Goal: Ask a question

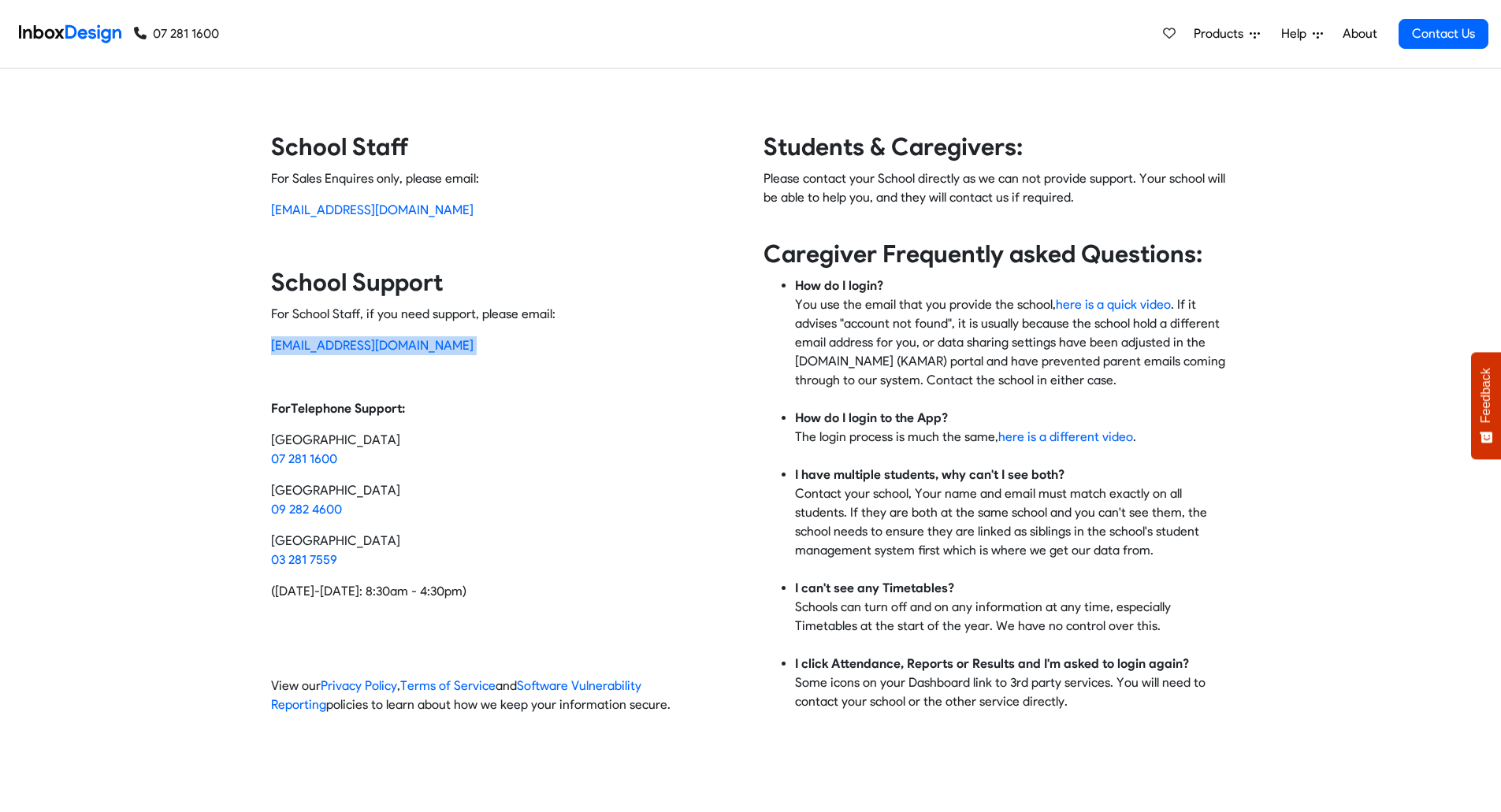
drag, startPoint x: 0, startPoint y: 0, endPoint x: 231, endPoint y: 344, distance: 414.4
click at [231, 344] on div "Contact Inbox Design School Staff For Sales Enquires only, please email: [EMAIL…" at bounding box center [750, 429] width 1501 height 596
copy p "[EMAIL_ADDRESS][DOMAIN_NAME]"
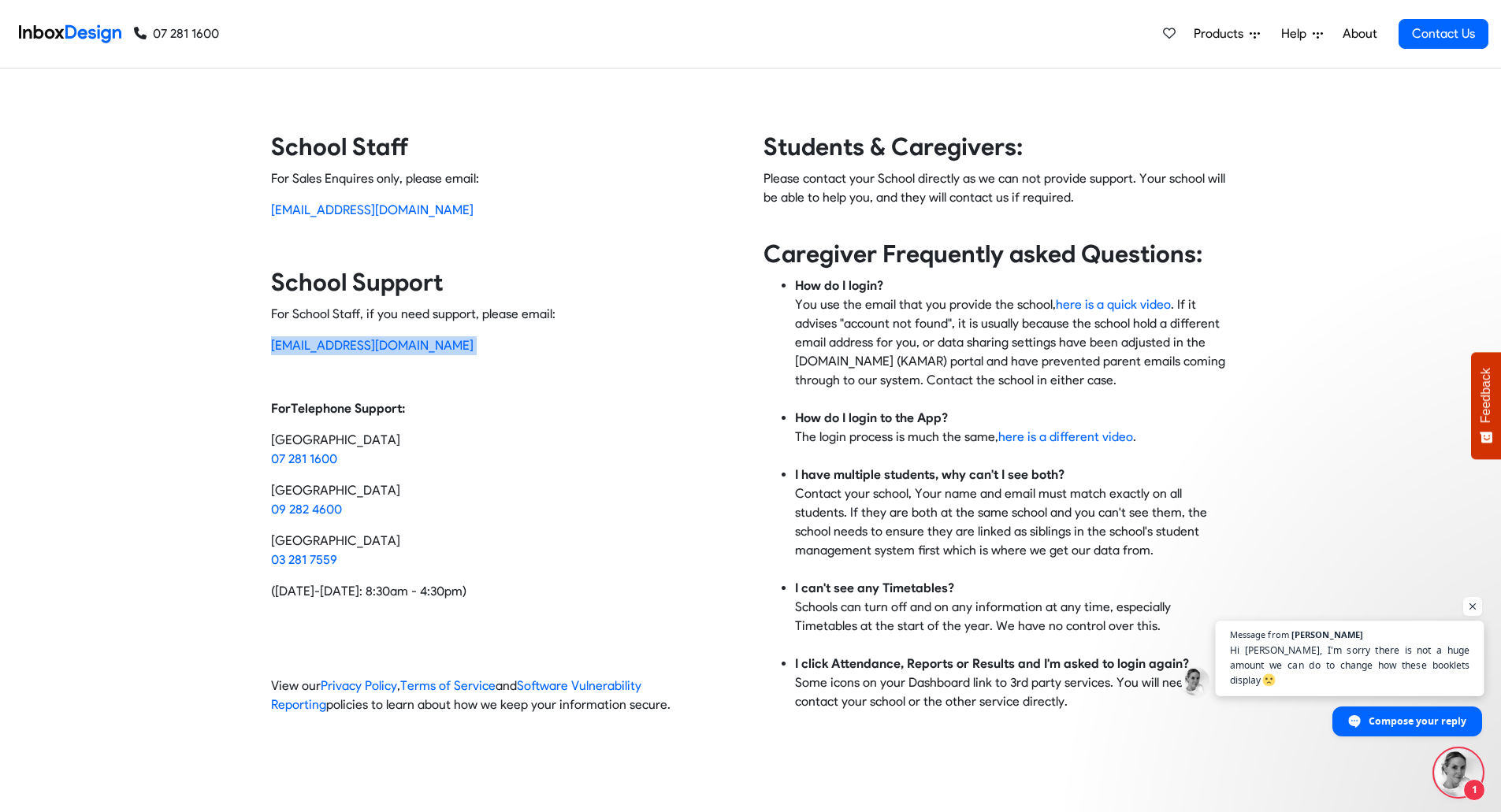
click at [1374, 678] on span "Hi [PERSON_NAME], I'm sorry there is not a huge amount we can do to change how …" at bounding box center [1350, 666] width 240 height 46
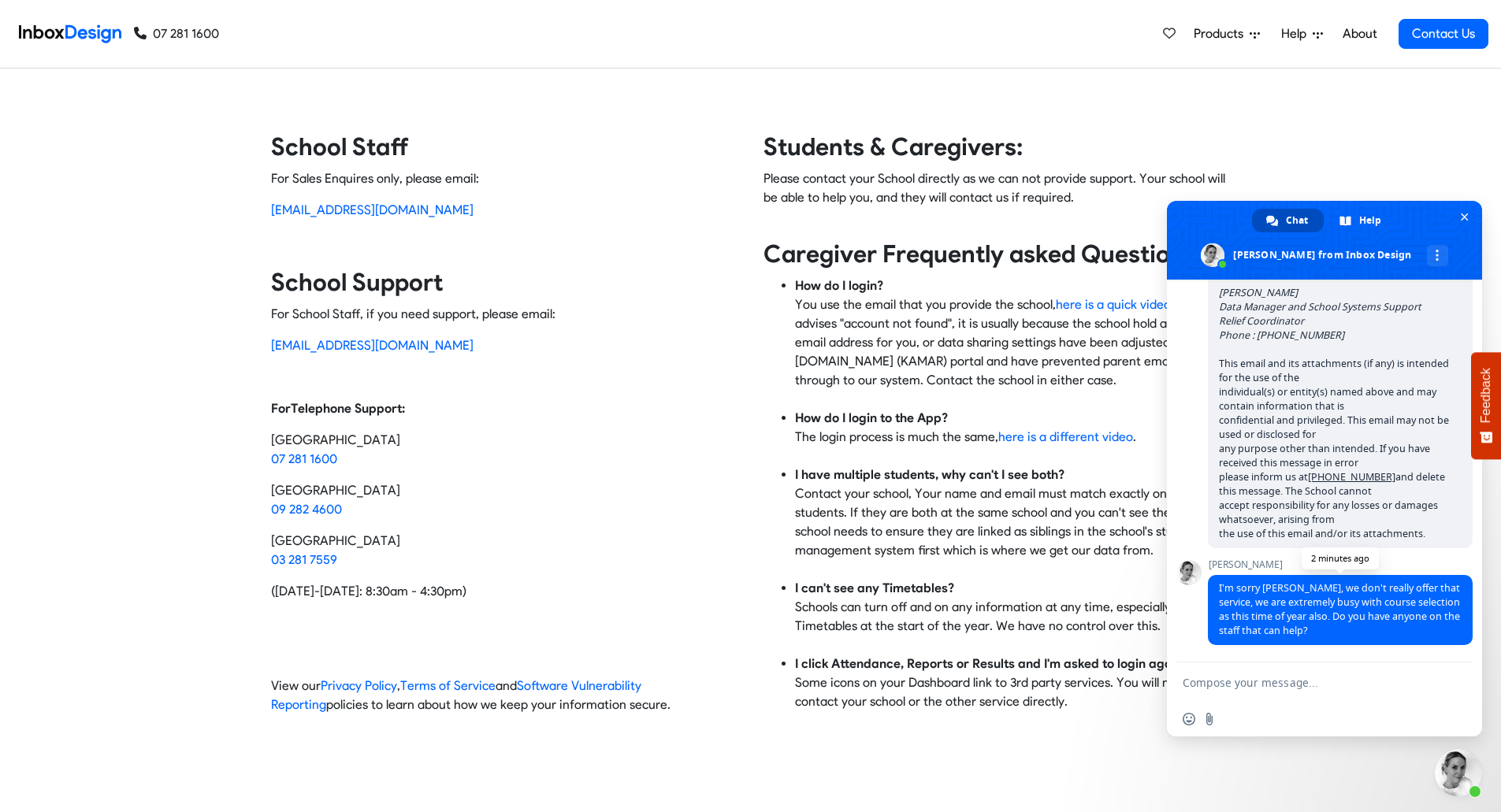
scroll to position [4041, 0]
click at [1195, 534] on div "Inbox Design Welcome to Inbox Design! Home of SchoolPoint | SchoolBridge | Scho…" at bounding box center [1325, 471] width 315 height 383
click at [1325, 685] on textarea "Compose your message..." at bounding box center [1308, 682] width 252 height 40
click at [1244, 685] on textarea "I can help if there are option for" at bounding box center [1308, 682] width 252 height 40
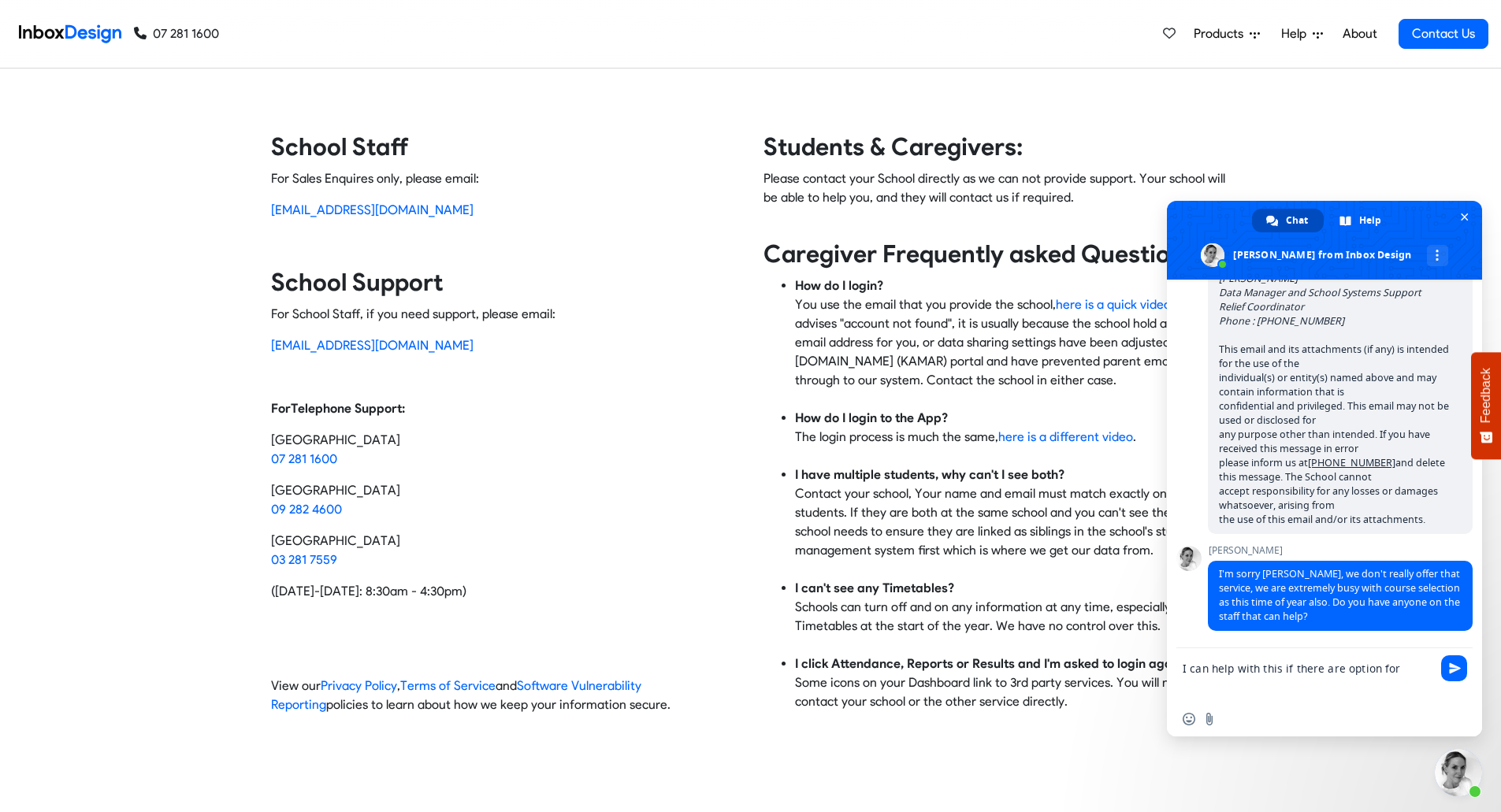
click at [1414, 677] on textarea "I can help with this if there are option for" at bounding box center [1308, 676] width 252 height 54
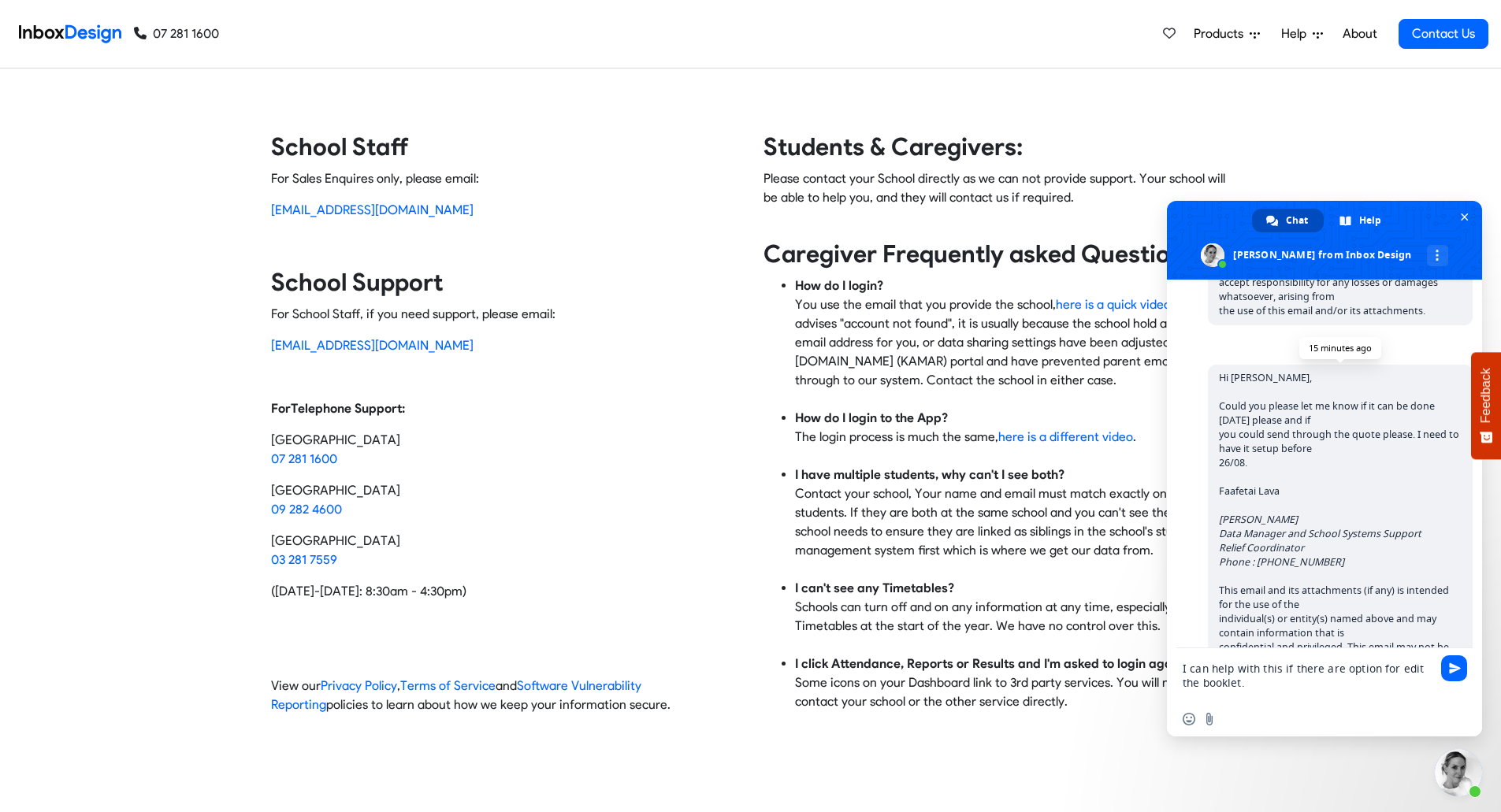
scroll to position [4056, 0]
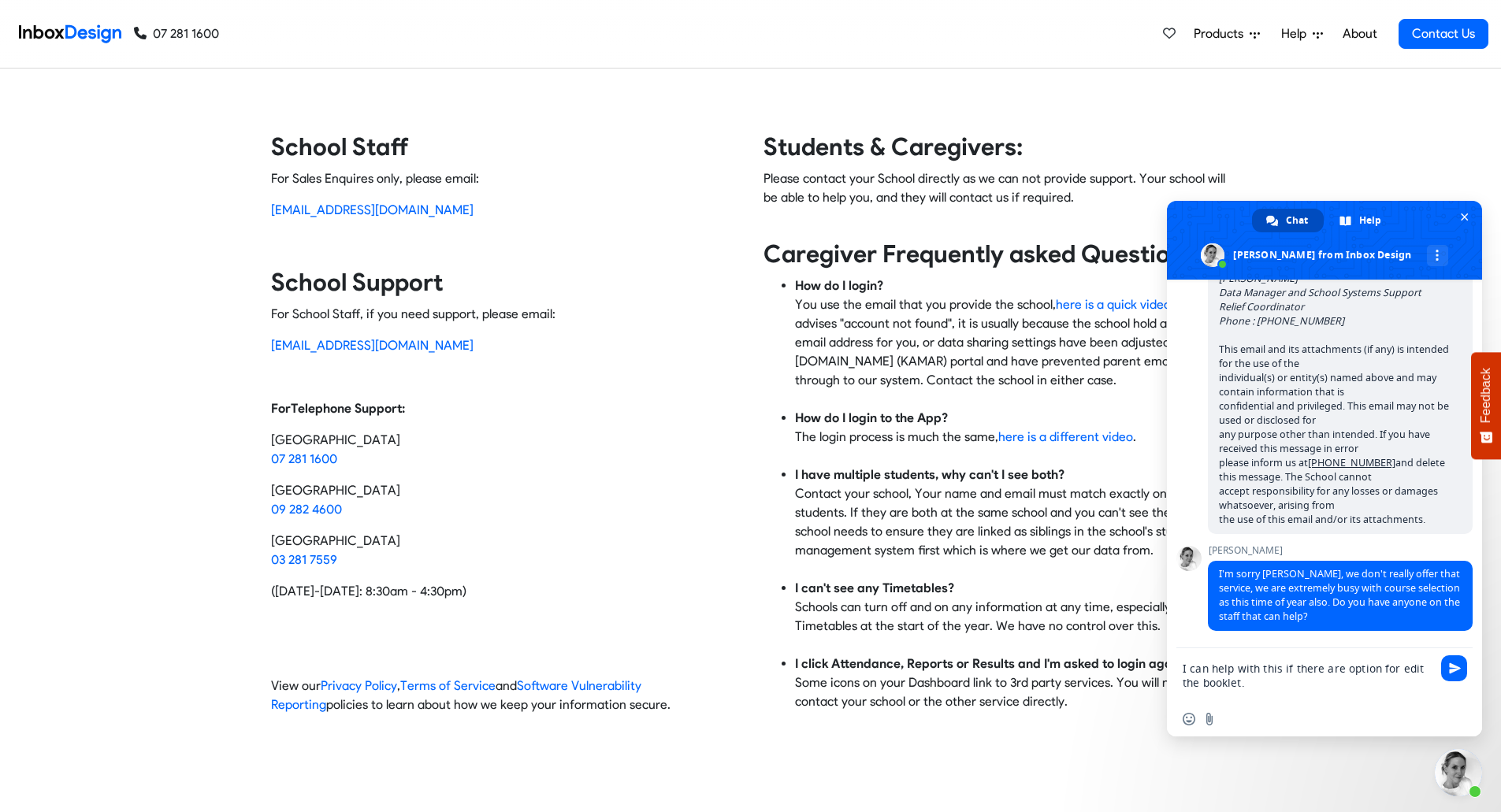
click at [1269, 691] on textarea "I can help with this if there are option for edit the booklet." at bounding box center [1308, 676] width 252 height 54
type textarea "I can help with this if there are option for edit the booklet.?"
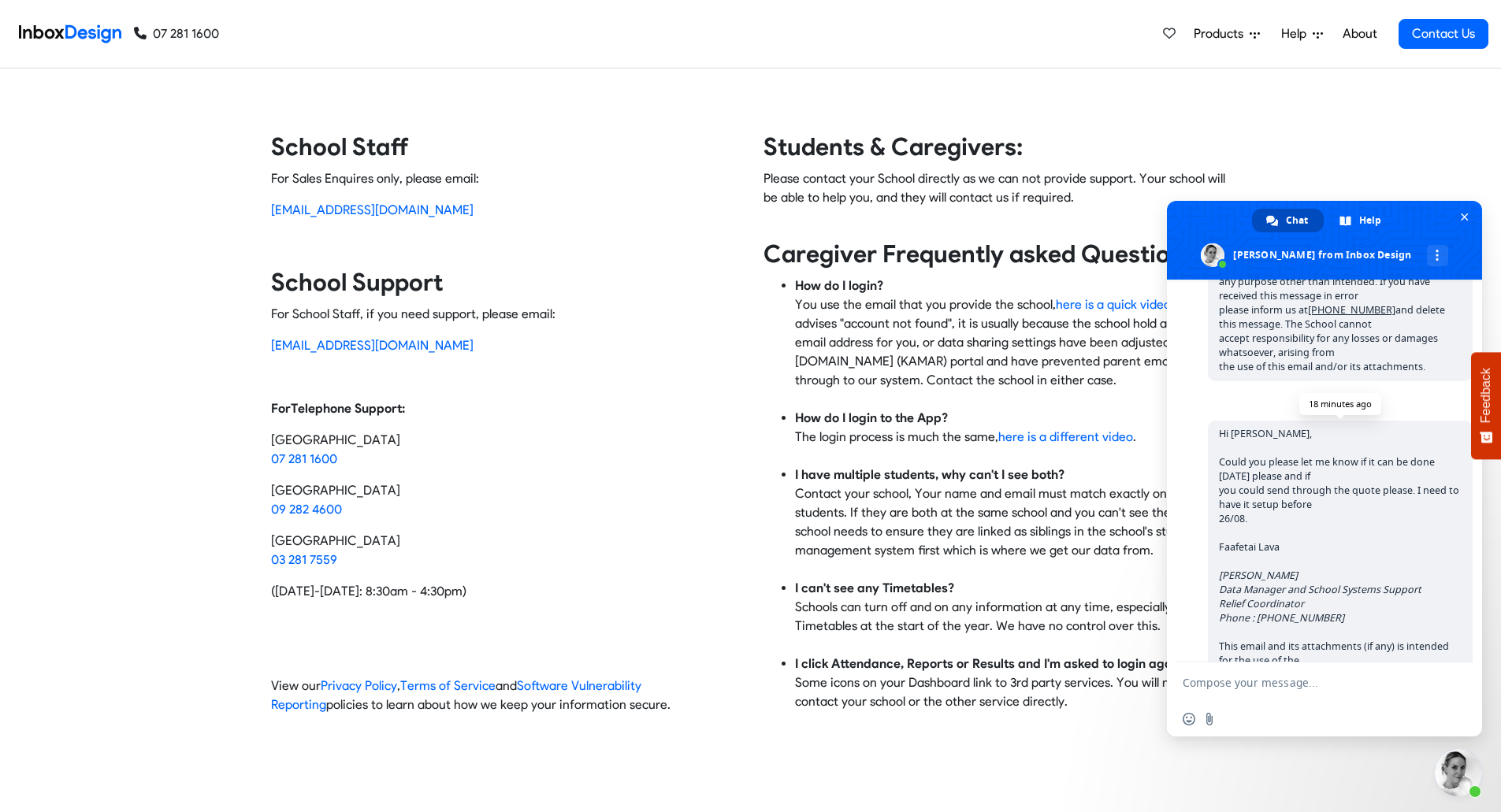
scroll to position [4094, 0]
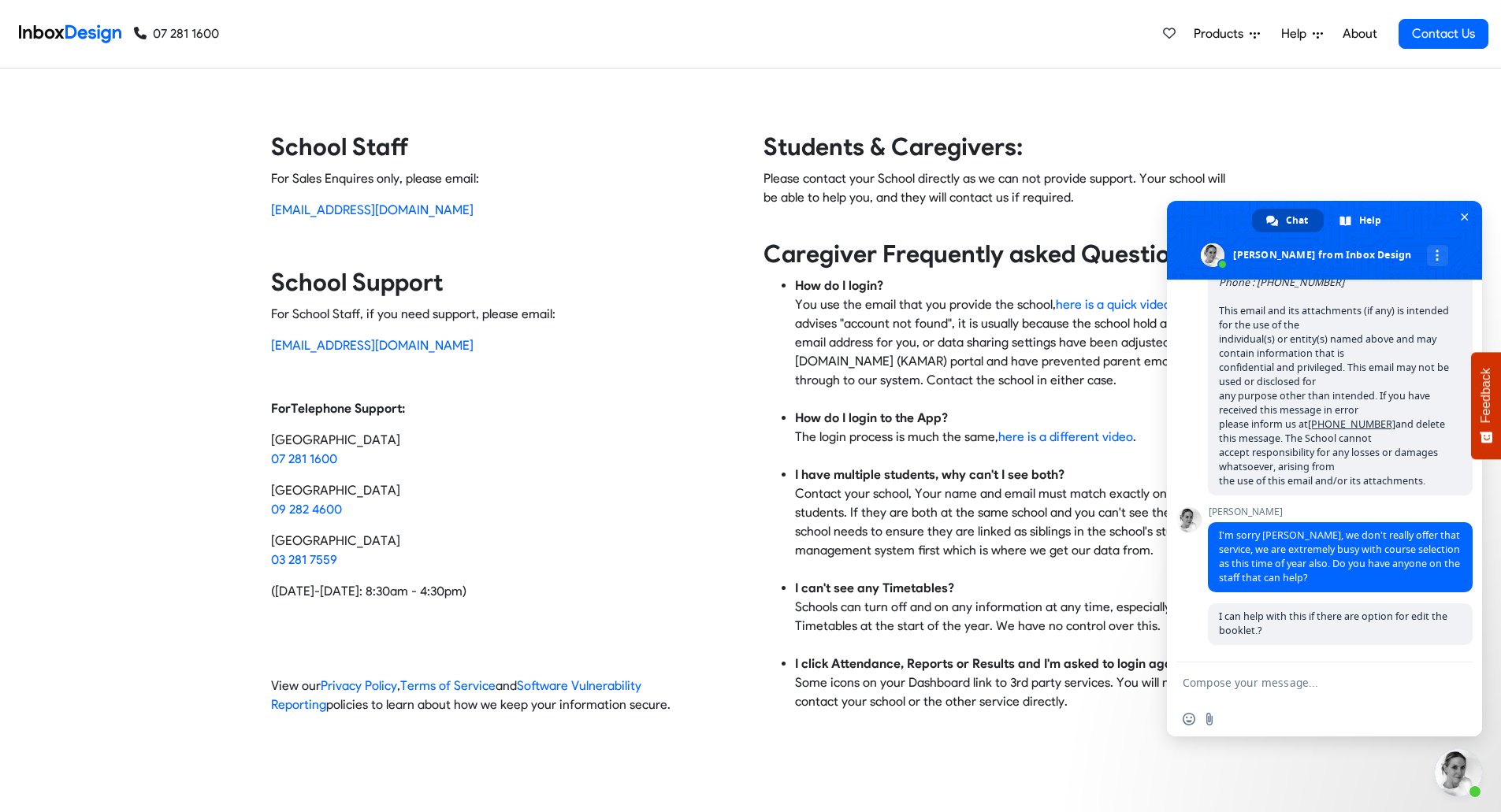
click at [1313, 678] on textarea "Compose your message..." at bounding box center [1308, 682] width 252 height 40
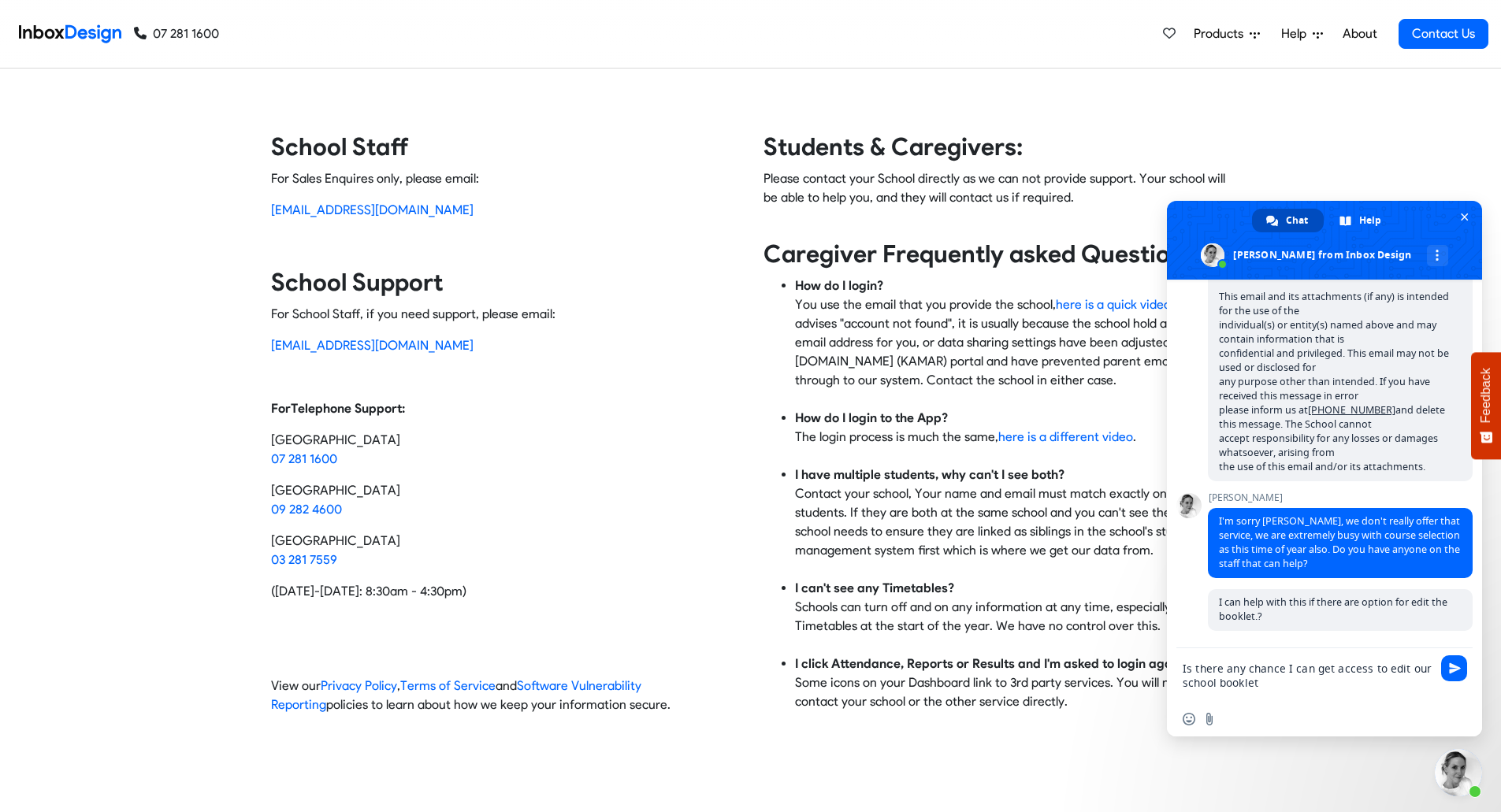
type textarea "Is there any chance I can get access to edit our school booklet?"
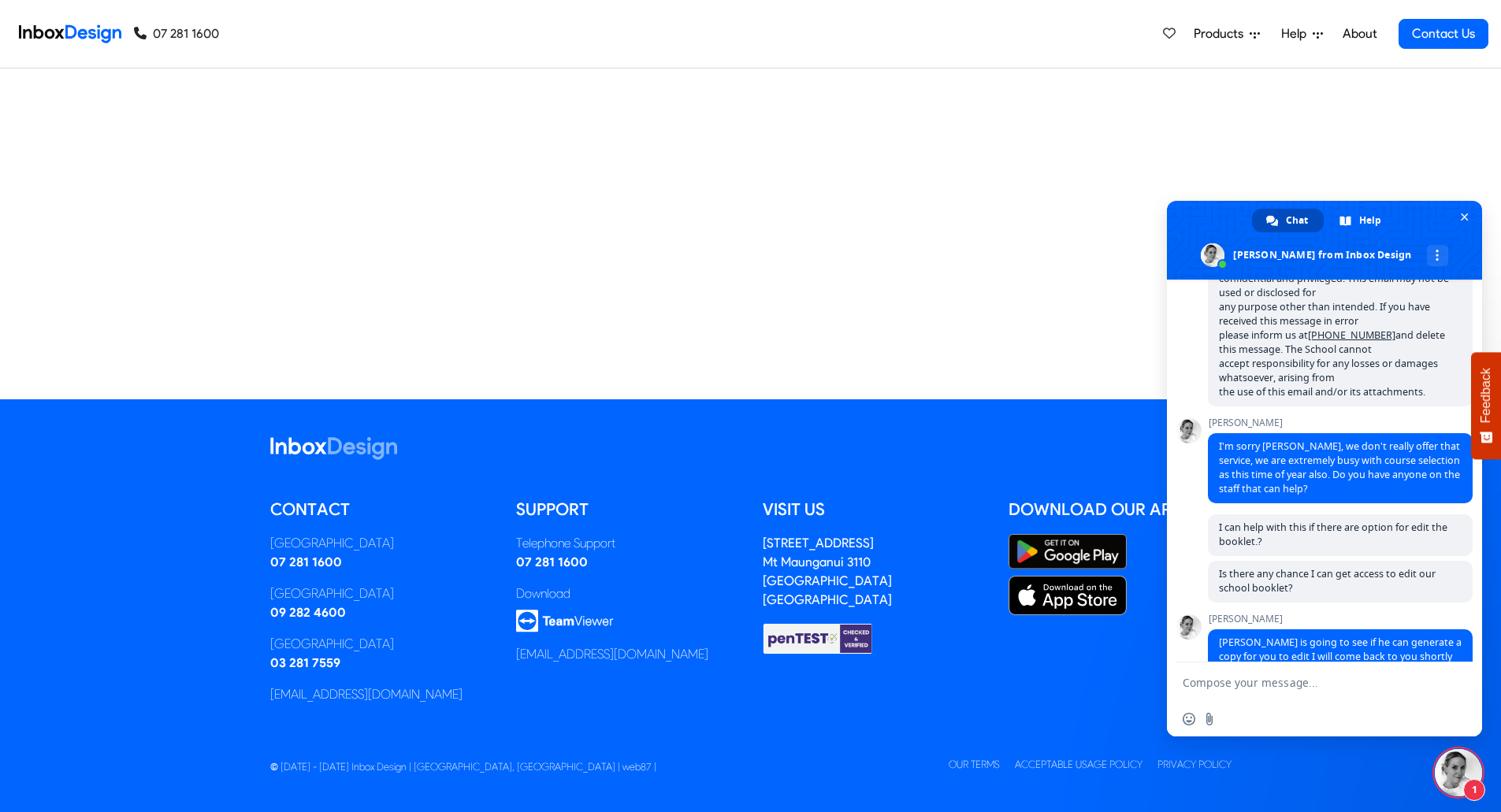
scroll to position [4209, 0]
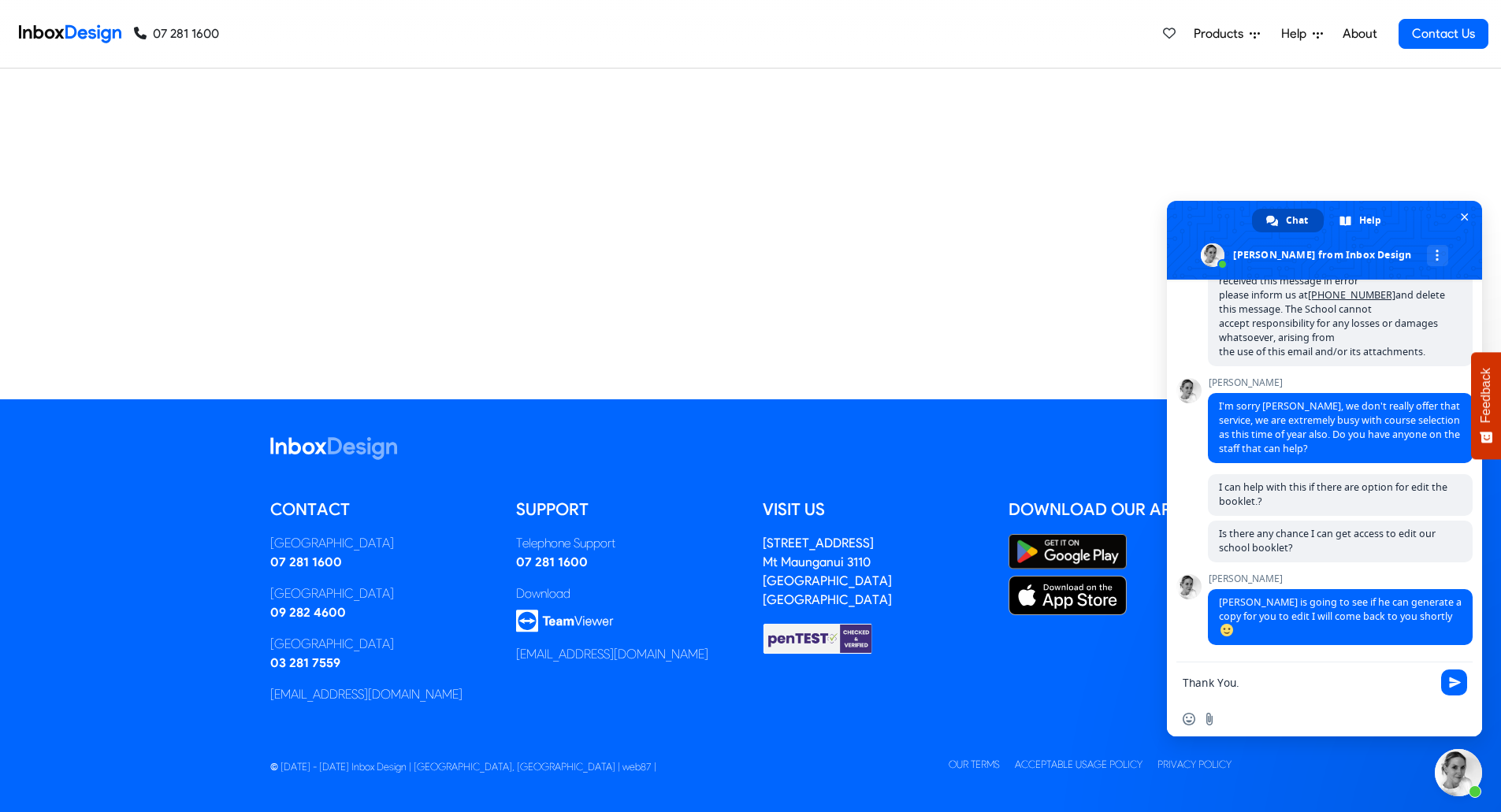
type textarea "Thank You."
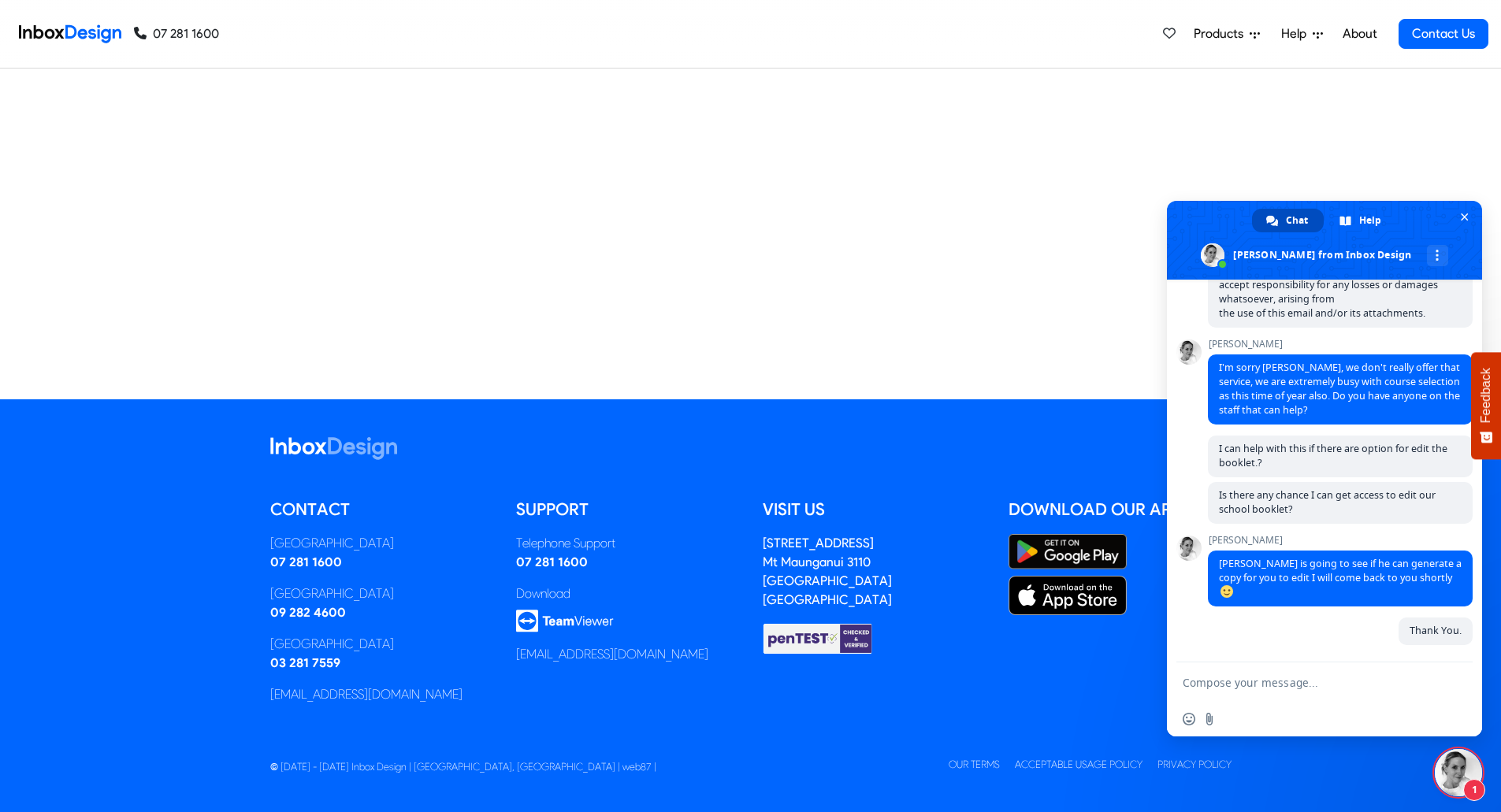
scroll to position [4331, 0]
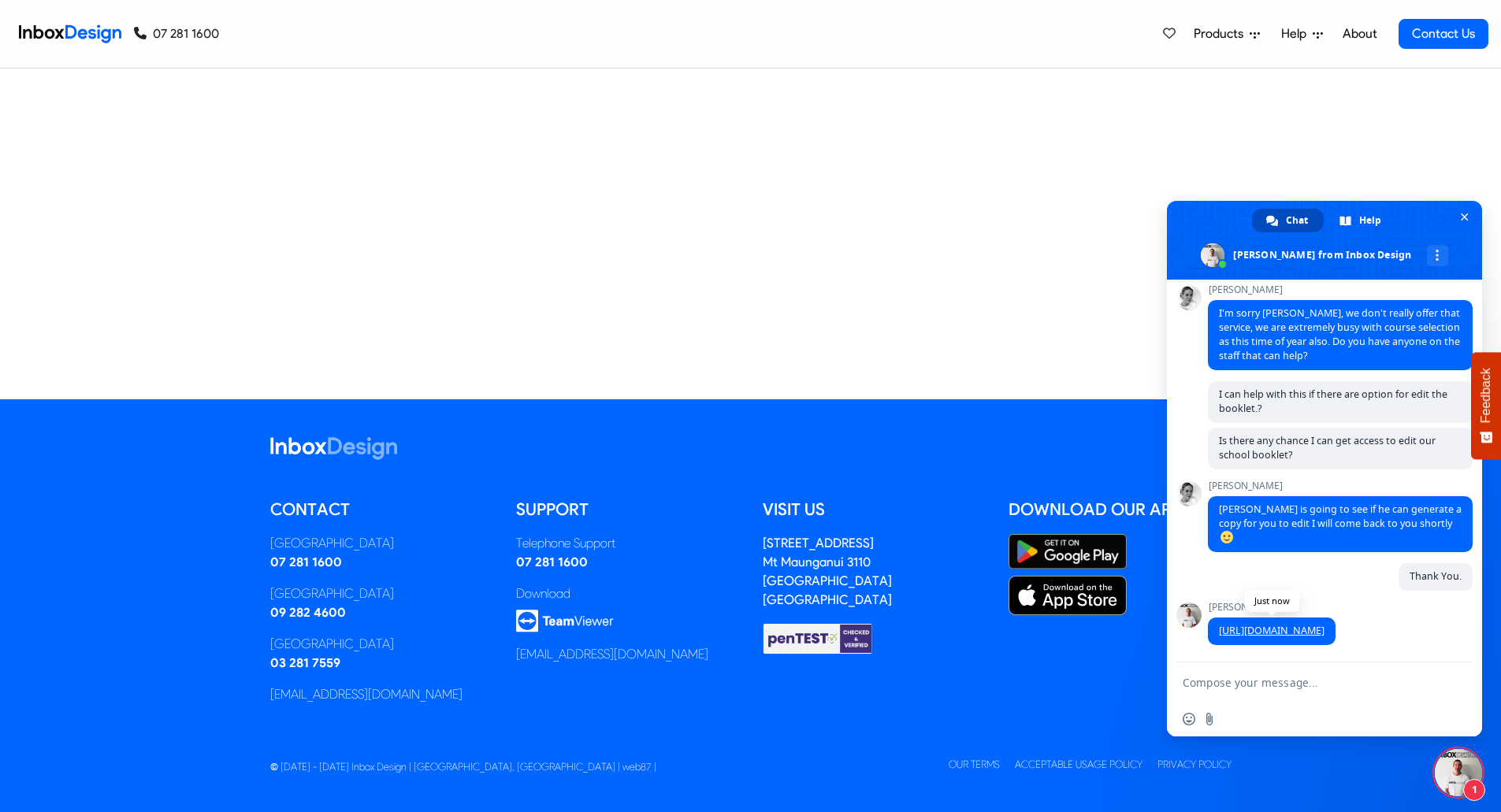
click at [1325, 624] on link "[URL][DOMAIN_NAME]" at bounding box center [1272, 630] width 106 height 13
click at [1286, 685] on textarea "Compose your message..." at bounding box center [1308, 682] width 252 height 40
type textarea "Thank you"
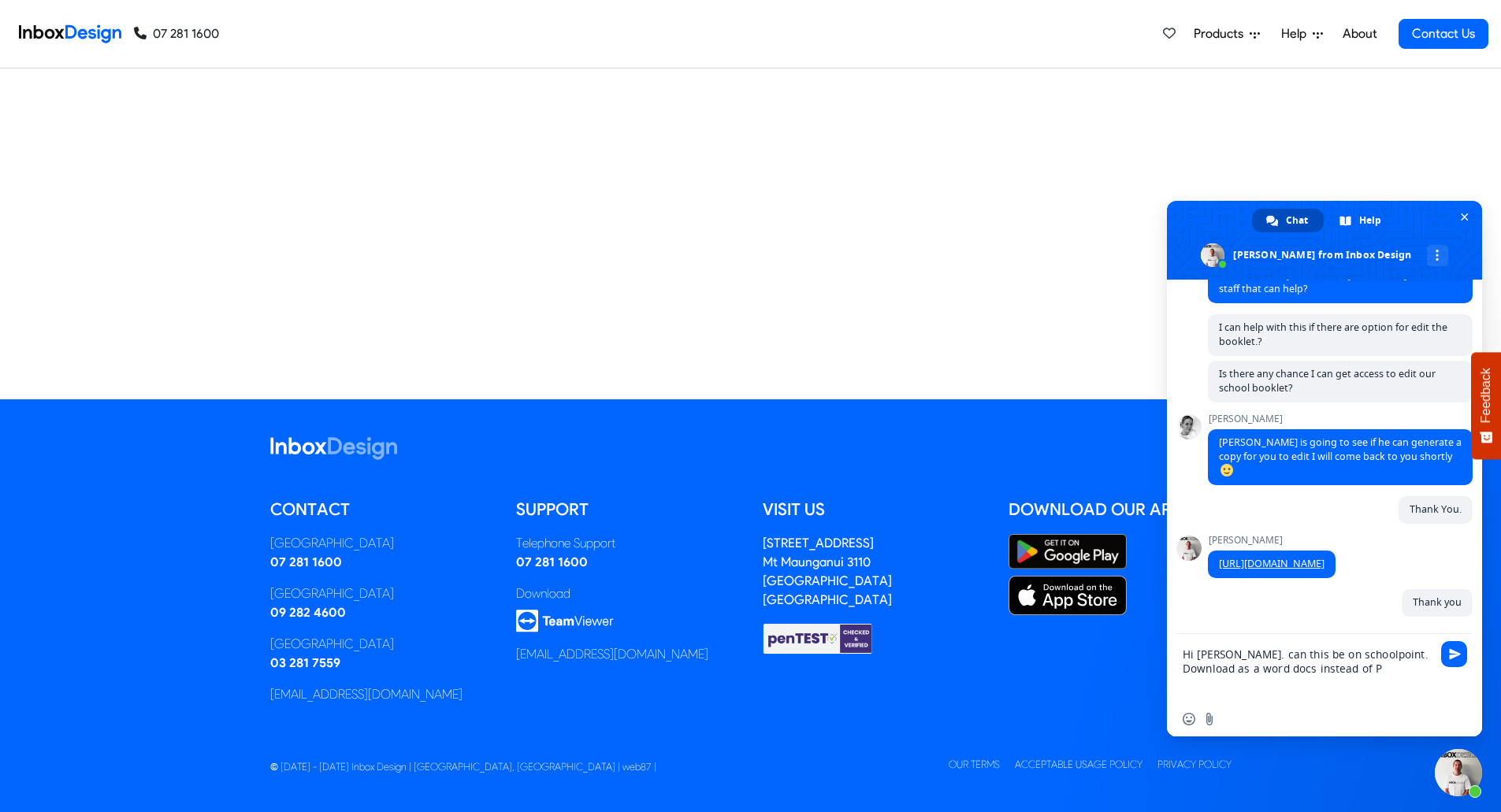
scroll to position [4387, 0]
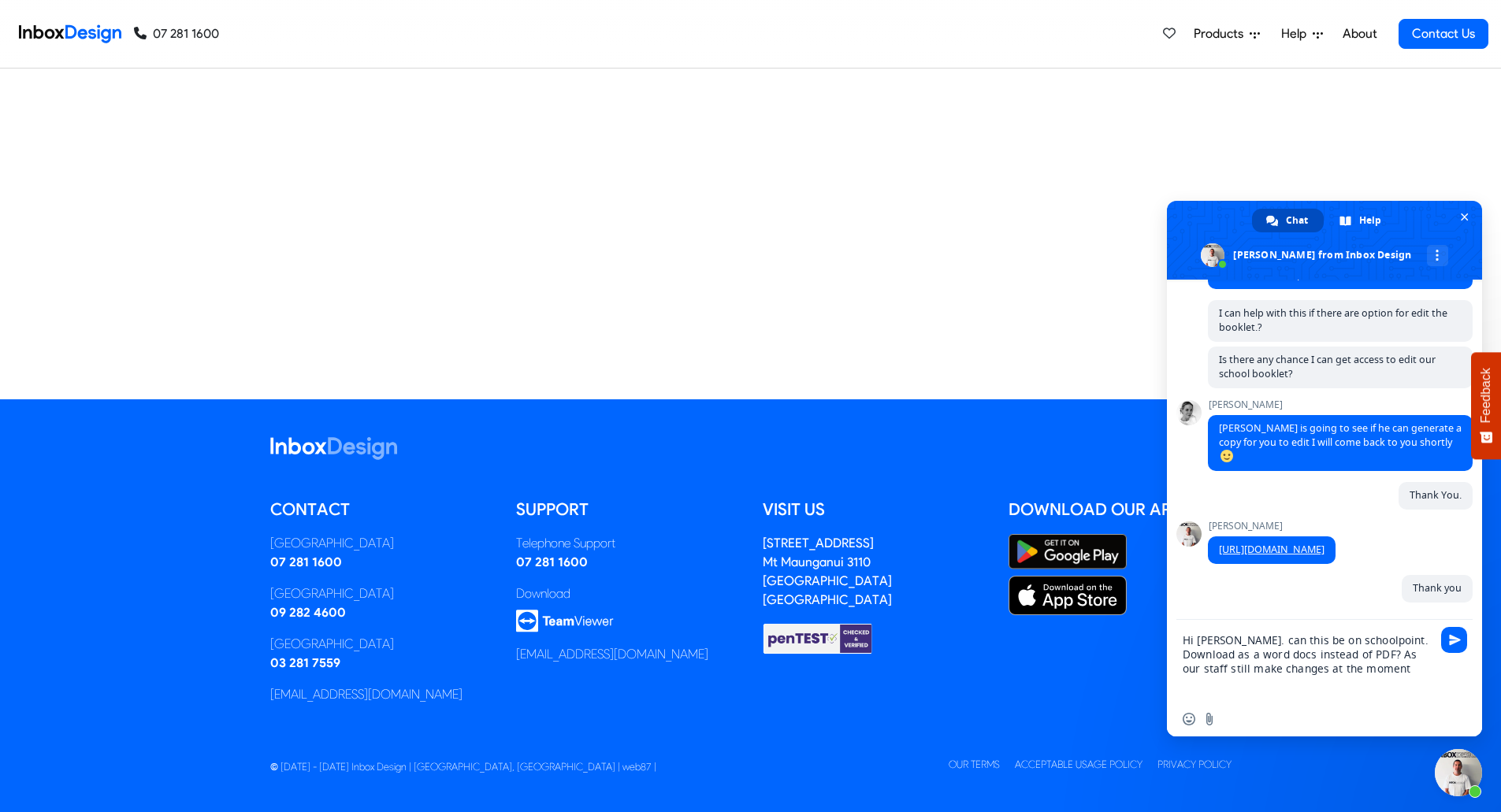
type textarea "Hi [PERSON_NAME]. can this be on schoolpoint. Download as a word docs instead o…"
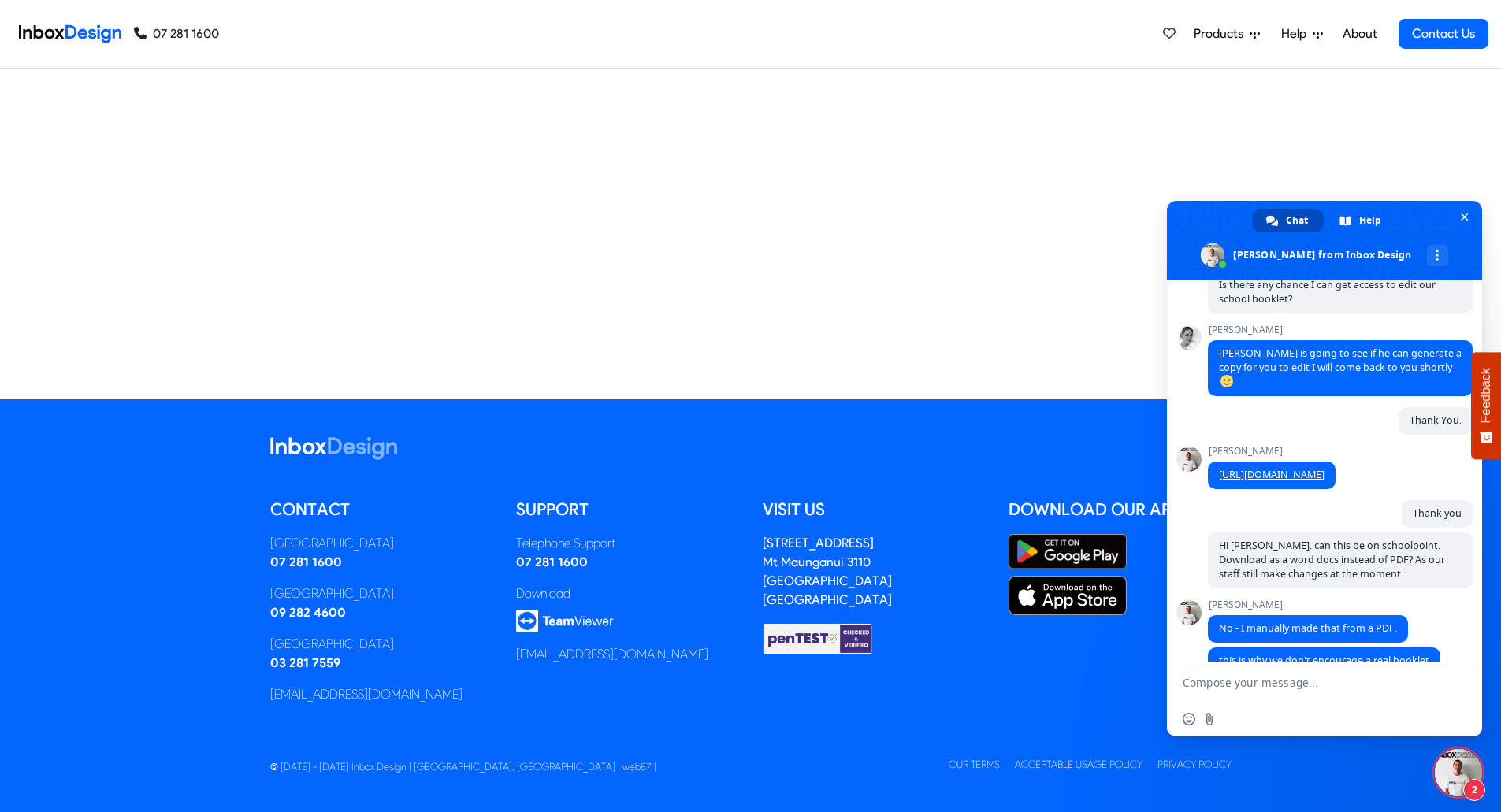
scroll to position [4516, 0]
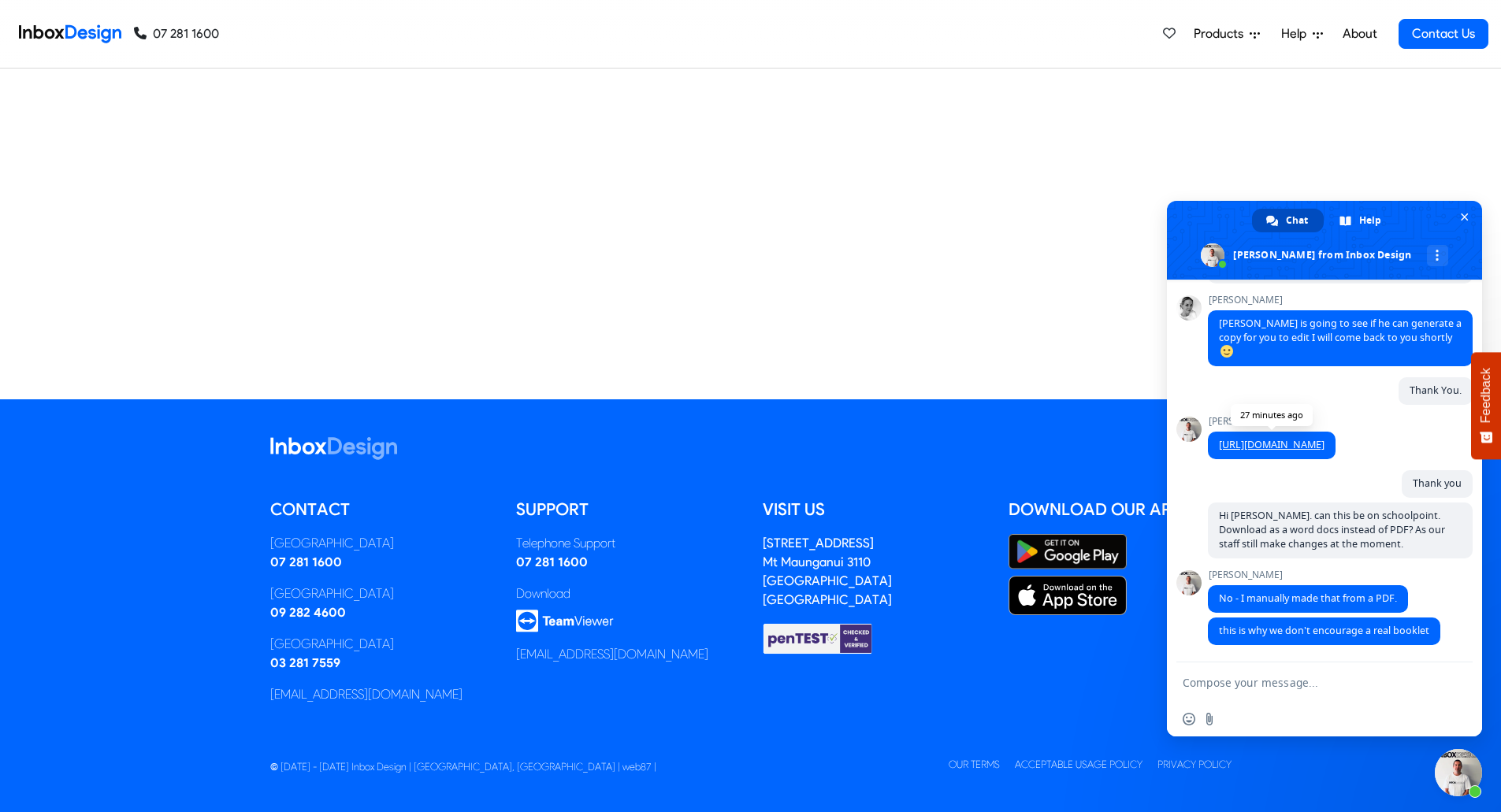
click at [1304, 437] on link "[URL][DOMAIN_NAME]" at bounding box center [1272, 443] width 106 height 13
click at [1316, 437] on link "[URL][DOMAIN_NAME]" at bounding box center [1272, 443] width 106 height 13
click at [1283, 681] on textarea "Compose your message..." at bounding box center [1308, 682] width 252 height 40
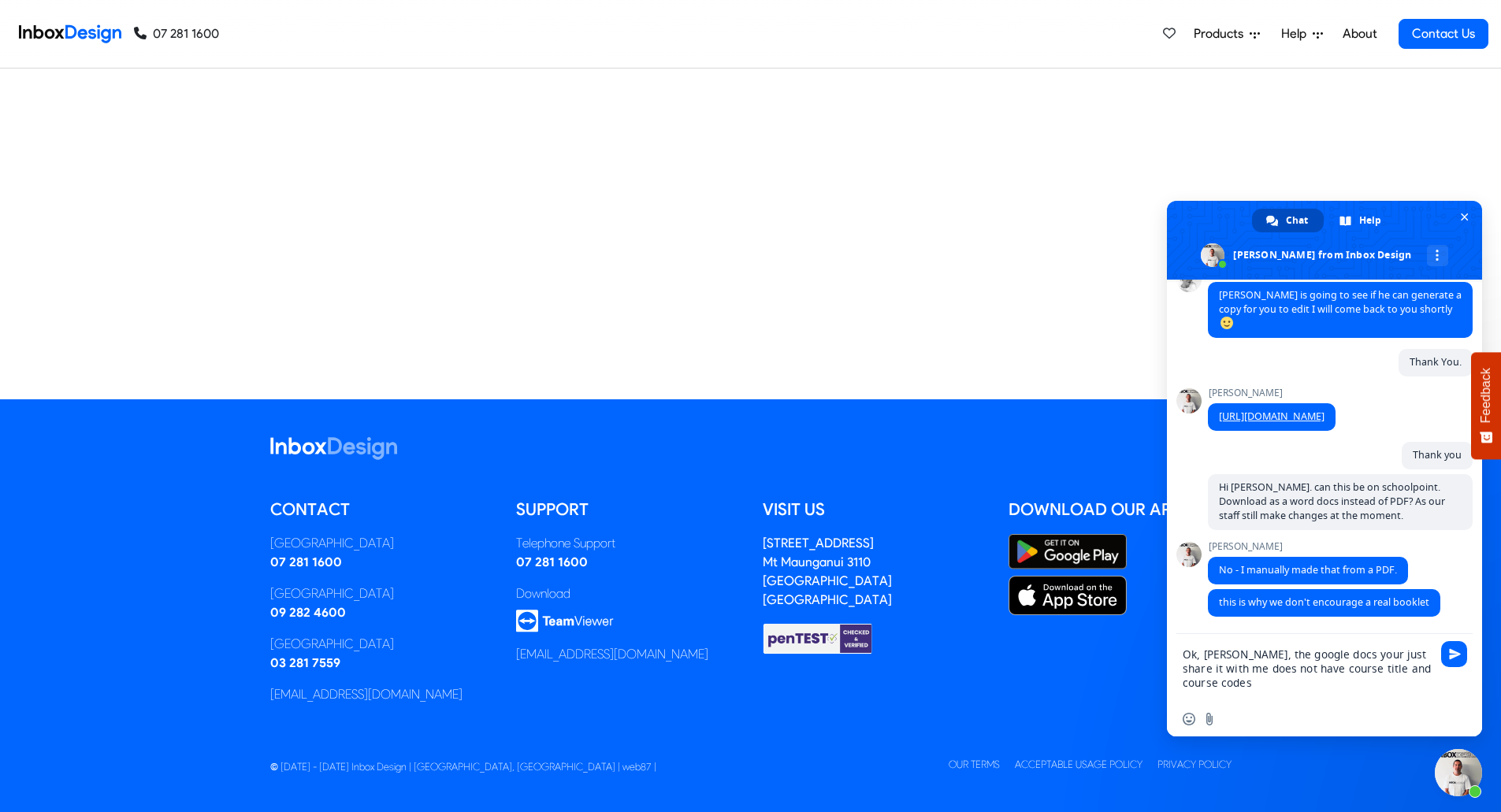
type textarea "Ok, [PERSON_NAME], the google docs your just share it with me does not have cou…"
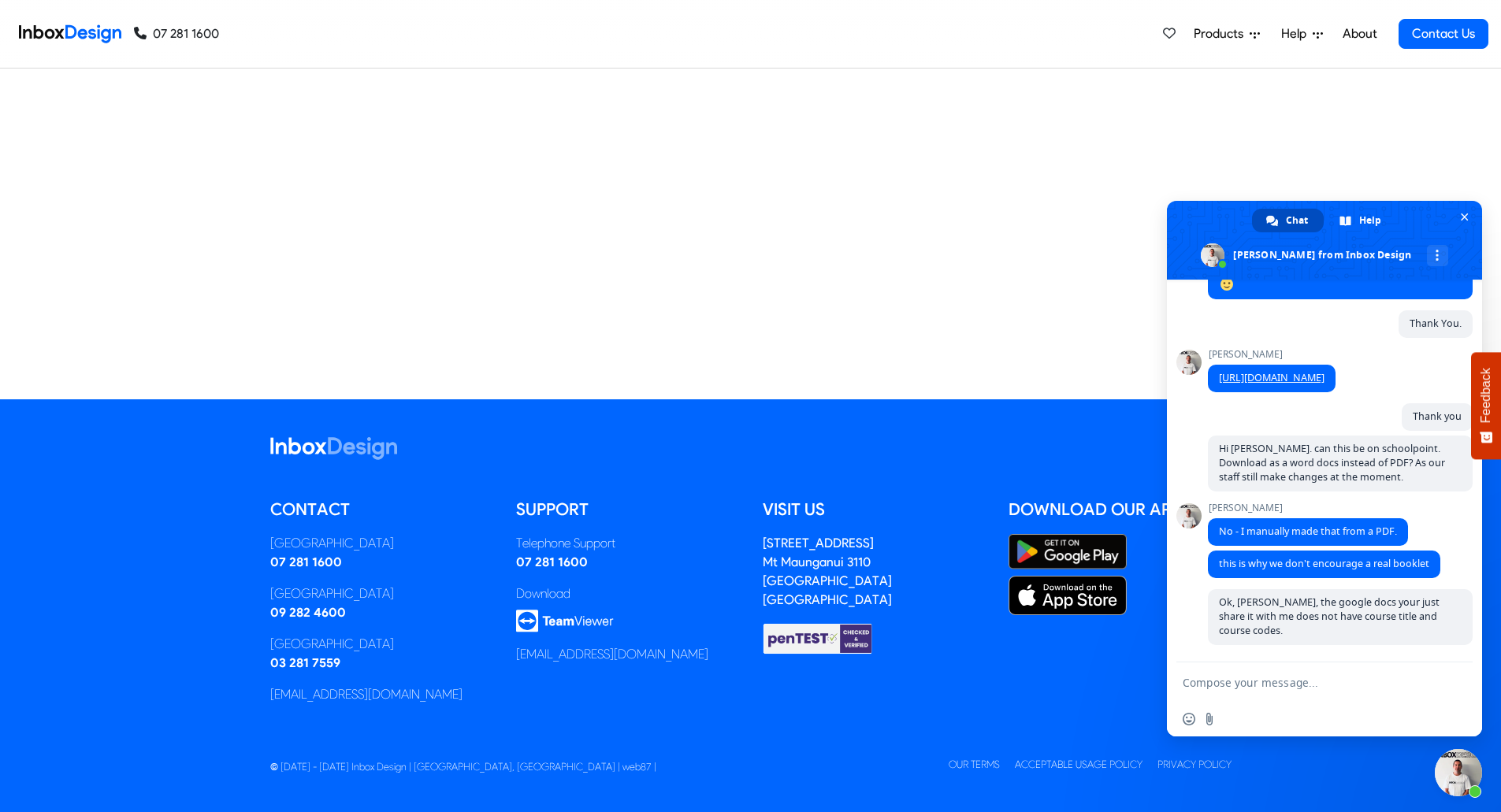
scroll to position [4583, 0]
